Goal: Information Seeking & Learning: Learn about a topic

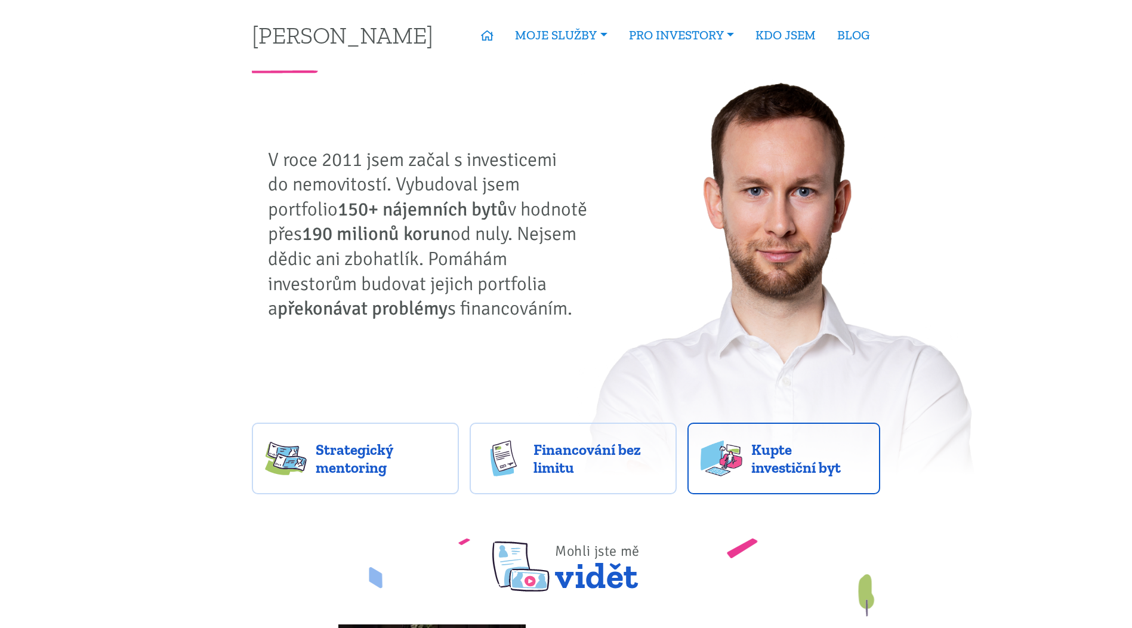
click at [776, 458] on span "Kupte investiční byt" at bounding box center [809, 458] width 116 height 36
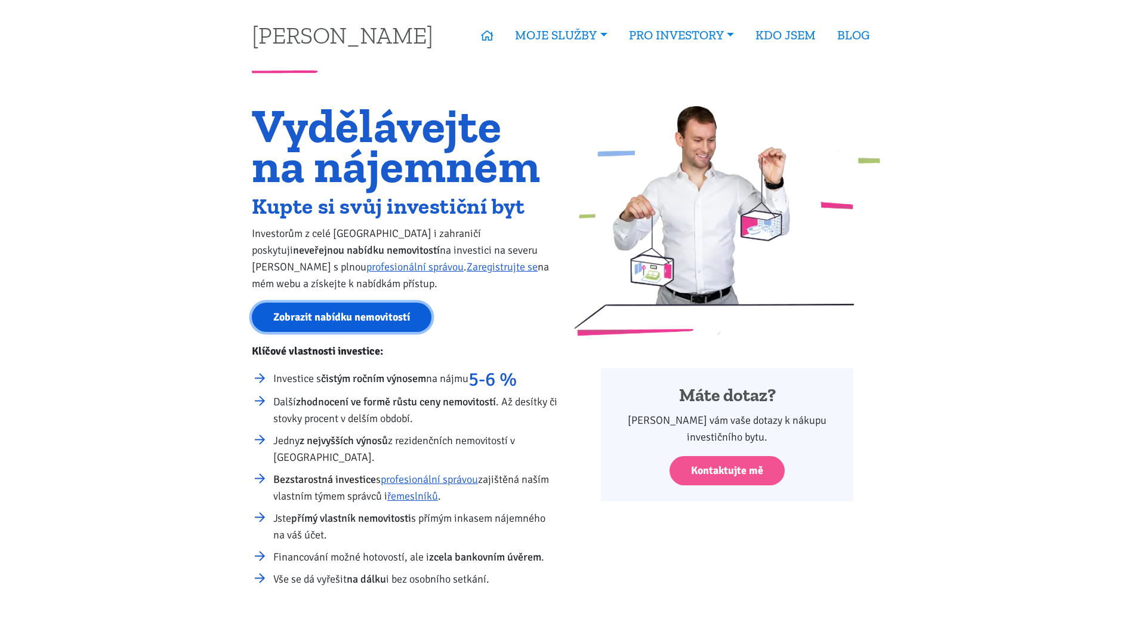
click at [378, 320] on link "Zobrazit nabídku nemovitostí" at bounding box center [342, 317] width 180 height 29
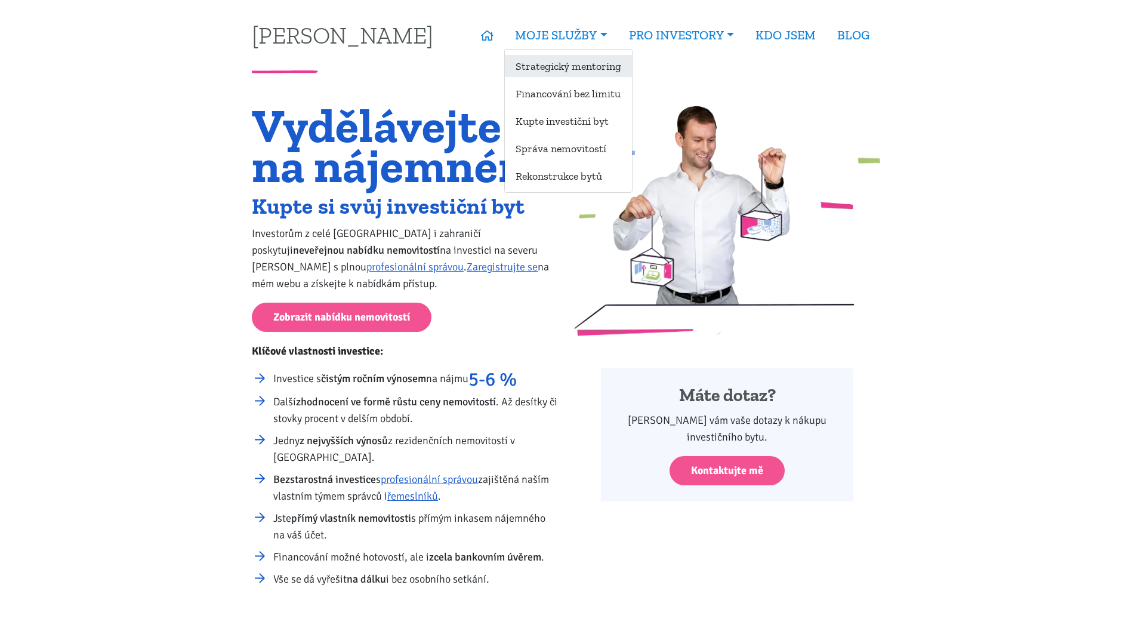
click at [591, 67] on link "Strategický mentoring" at bounding box center [568, 66] width 127 height 22
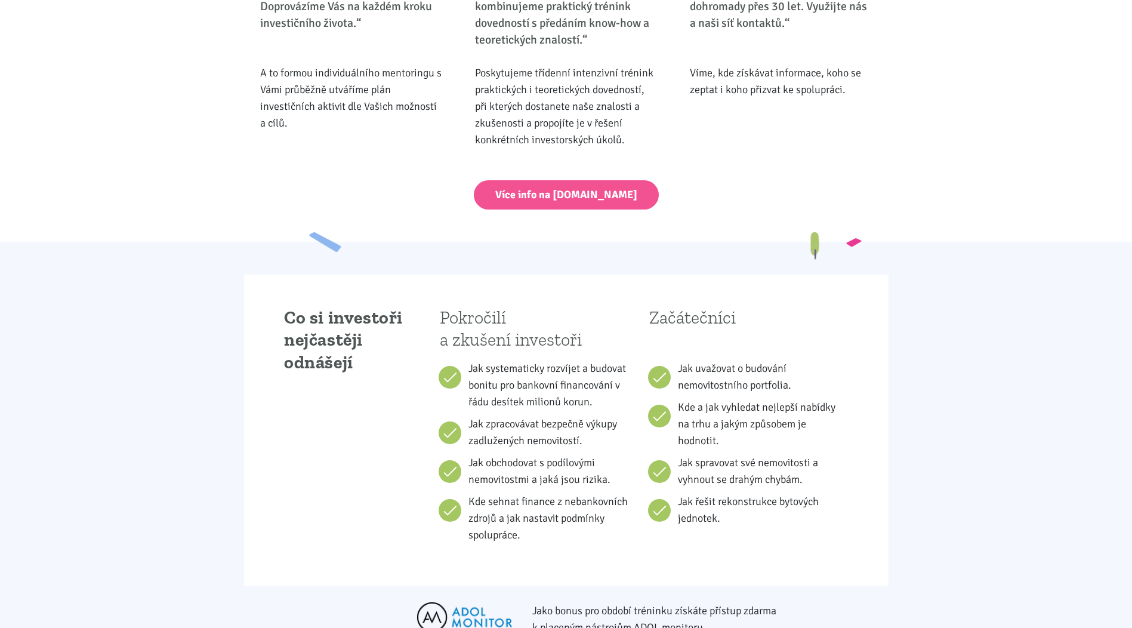
scroll to position [537, 0]
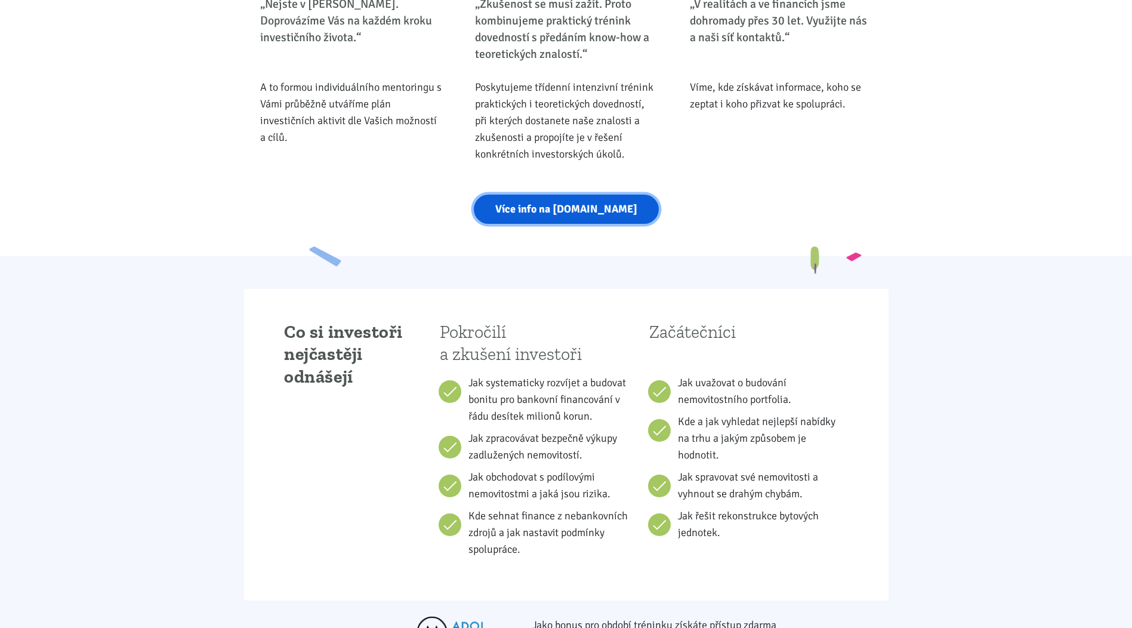
click at [570, 207] on link "Více info na [DOMAIN_NAME]" at bounding box center [566, 209] width 185 height 29
